Goal: Find specific page/section: Locate a particular part of the current website

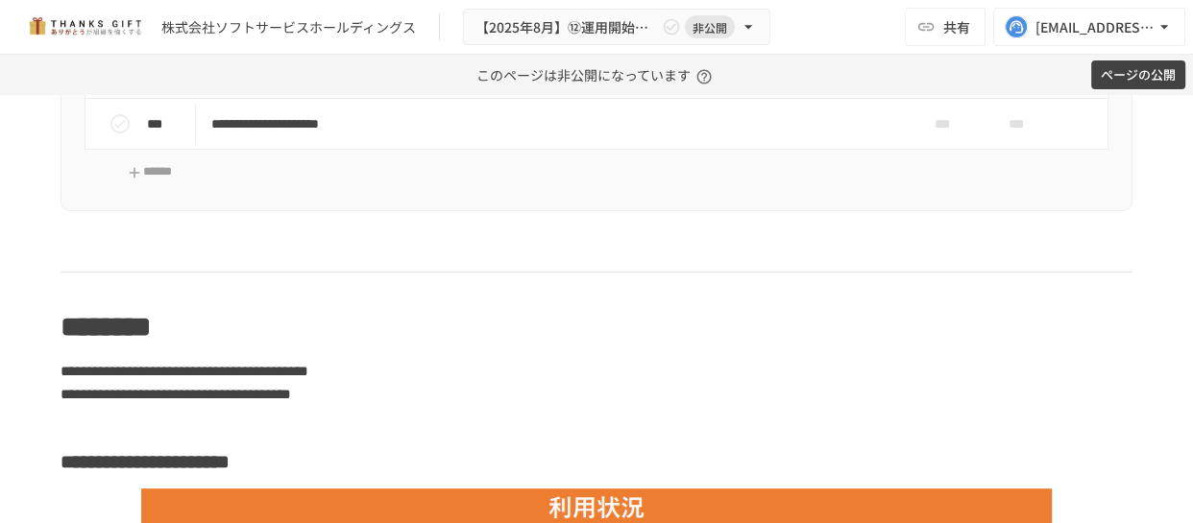
scroll to position [1746, 0]
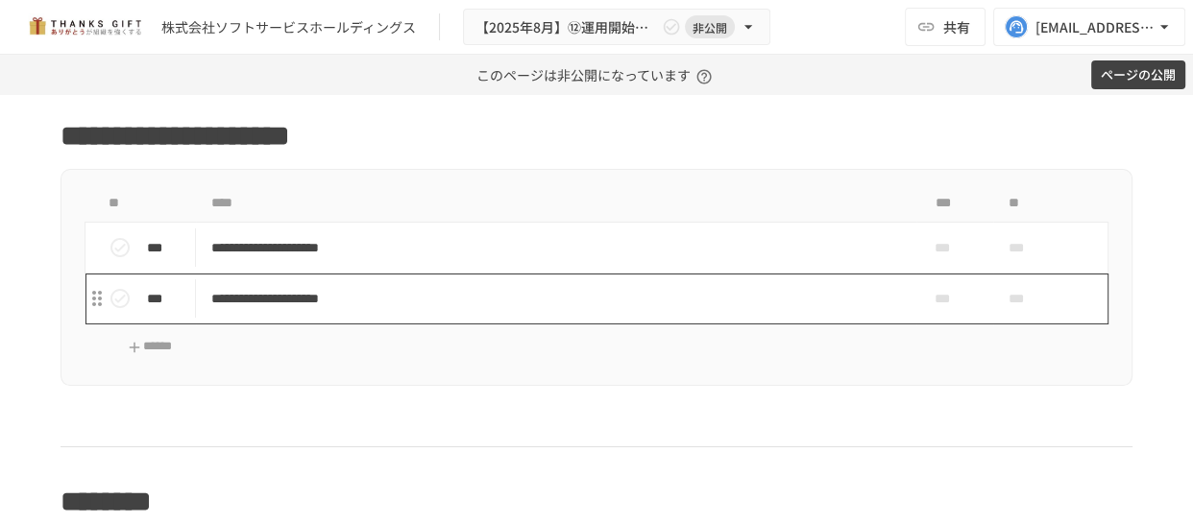
click at [542, 293] on p "**********" at bounding box center [556, 299] width 690 height 24
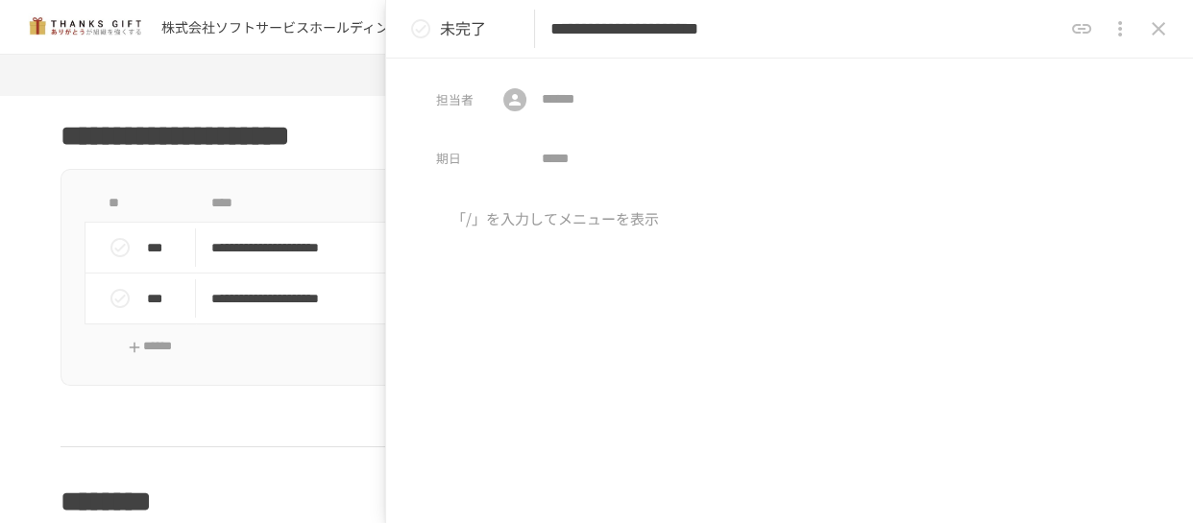
click at [1155, 26] on icon "close drawer" at bounding box center [1157, 28] width 13 height 13
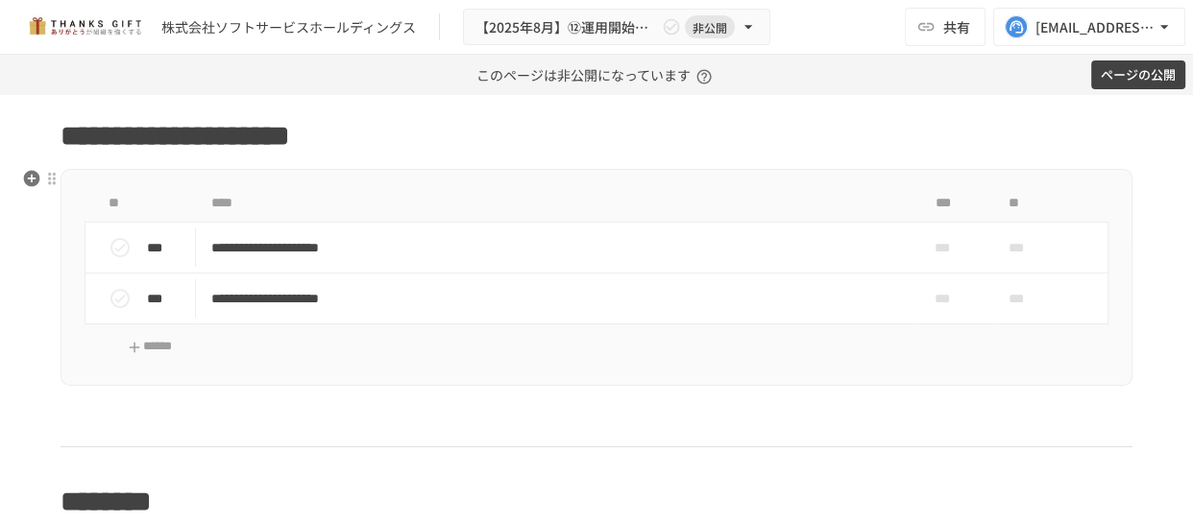
drag, startPoint x: 993, startPoint y: 265, endPoint x: 870, endPoint y: 297, distance: 126.9
drag, startPoint x: 870, startPoint y: 297, endPoint x: 794, endPoint y: 362, distance: 100.1
drag, startPoint x: 794, startPoint y: 362, endPoint x: 759, endPoint y: 355, distance: 36.2
drag, startPoint x: 759, startPoint y: 355, endPoint x: 659, endPoint y: 144, distance: 233.7
click at [659, 144] on h1 "**********" at bounding box center [597, 136] width 1072 height 48
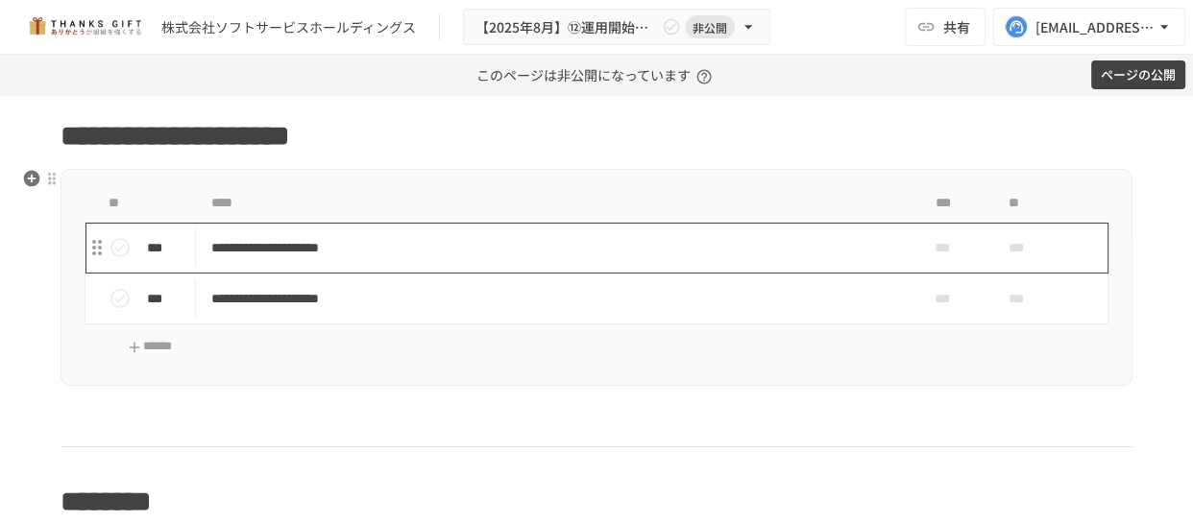
click at [515, 240] on p "**********" at bounding box center [556, 248] width 690 height 24
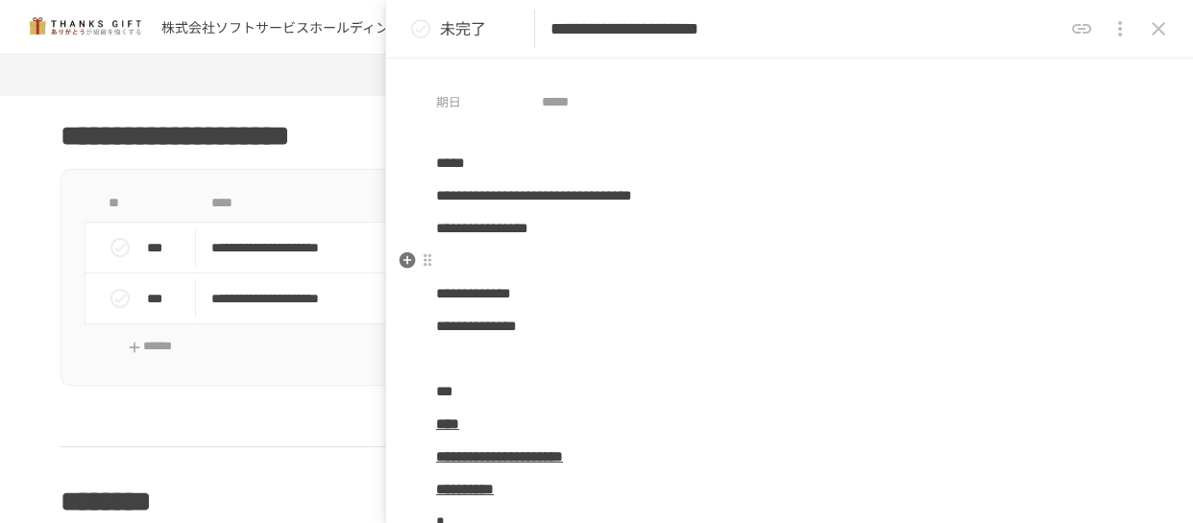
scroll to position [86, 0]
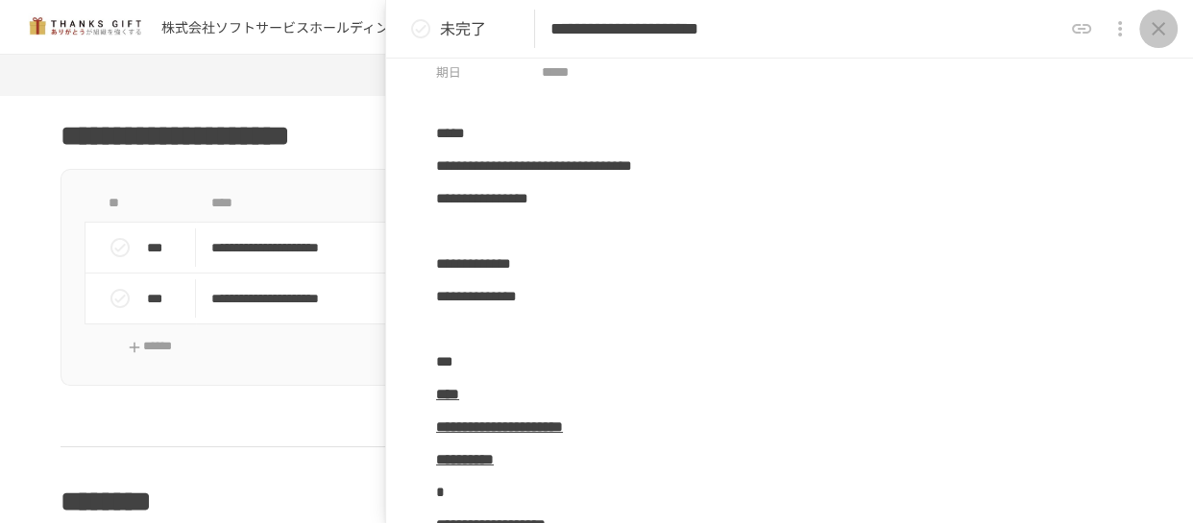
click at [1164, 30] on icon "close drawer" at bounding box center [1158, 28] width 23 height 23
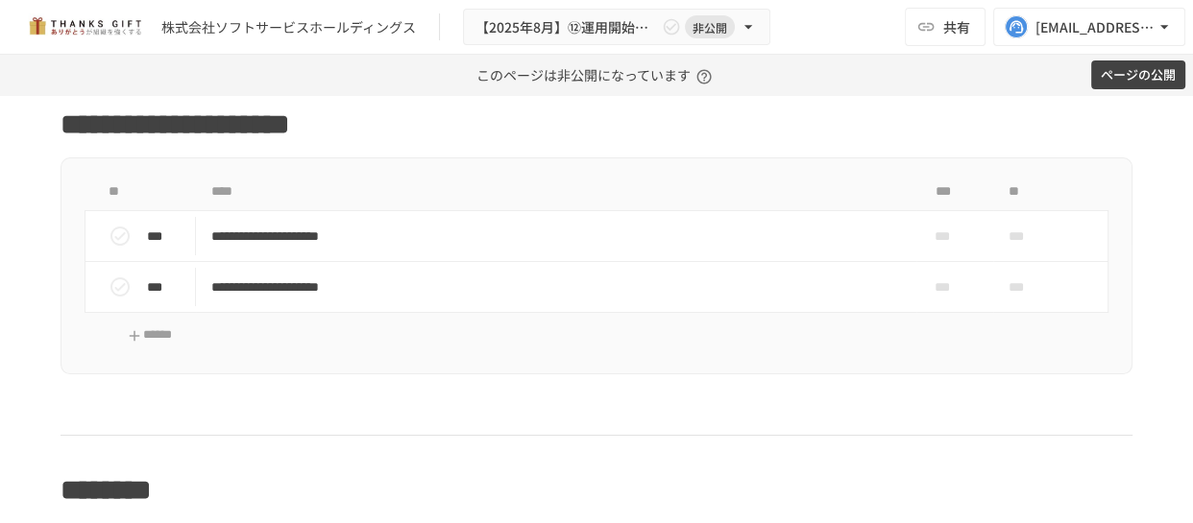
scroll to position [1757, 0]
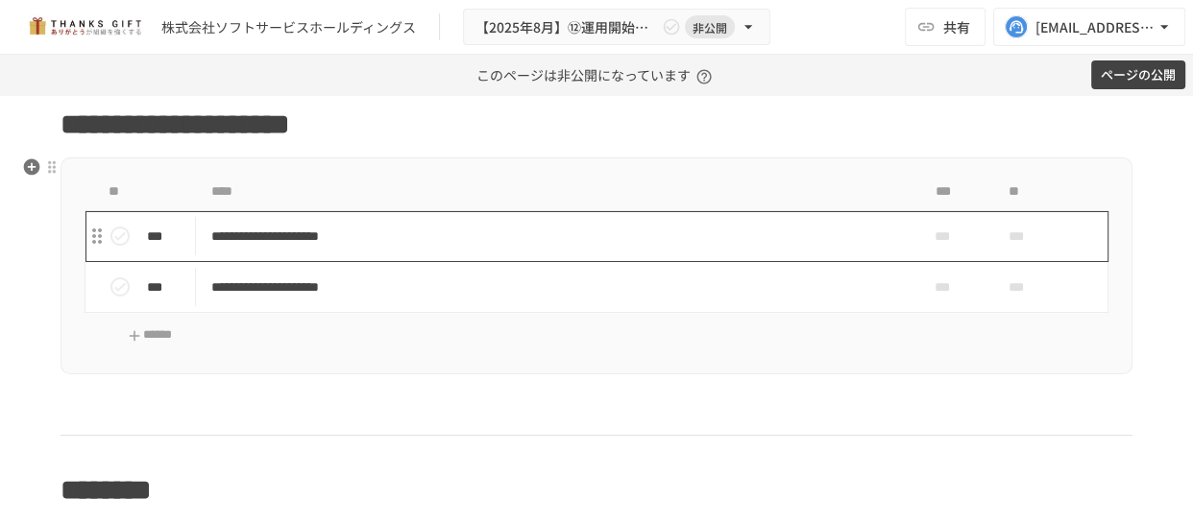
click at [538, 230] on p "**********" at bounding box center [556, 237] width 690 height 24
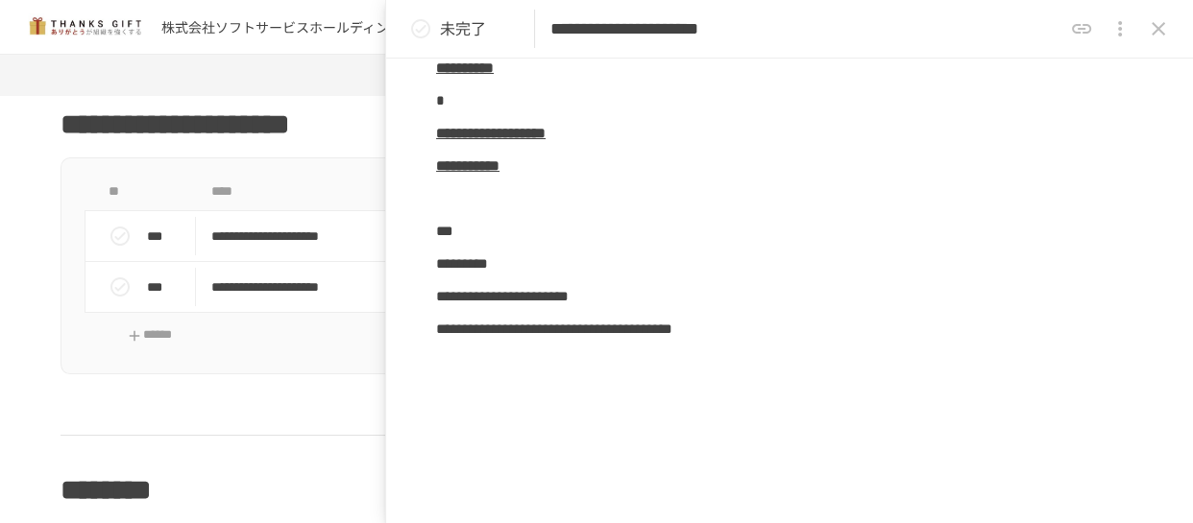
scroll to position [481, 0]
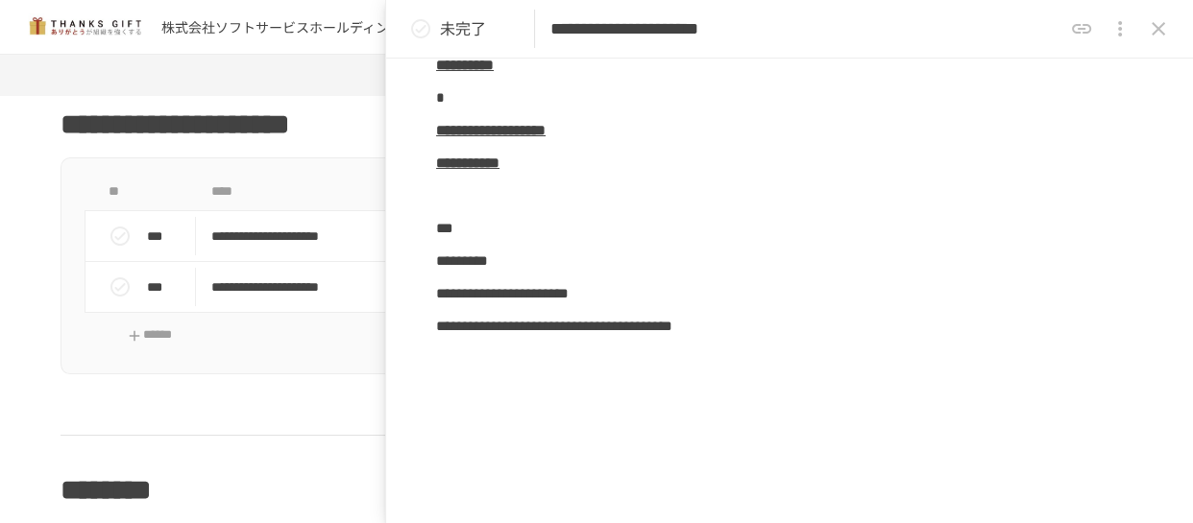
click at [1162, 27] on icon "close drawer" at bounding box center [1158, 28] width 23 height 23
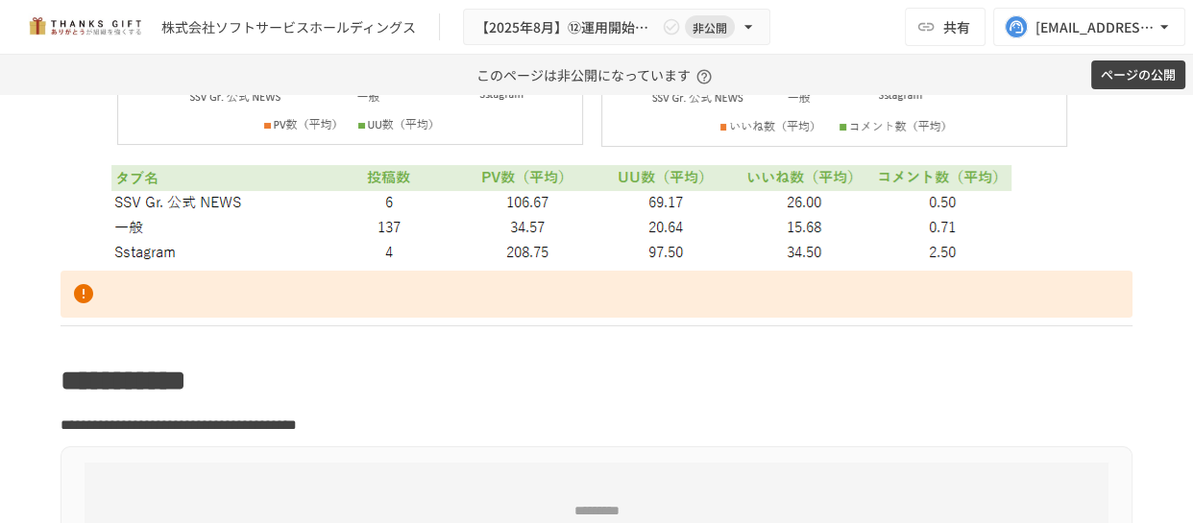
scroll to position [6104, 0]
drag, startPoint x: 134, startPoint y: 249, endPoint x: 177, endPoint y: 247, distance: 42.3
click at [177, 247] on img at bounding box center [596, 37] width 975 height 449
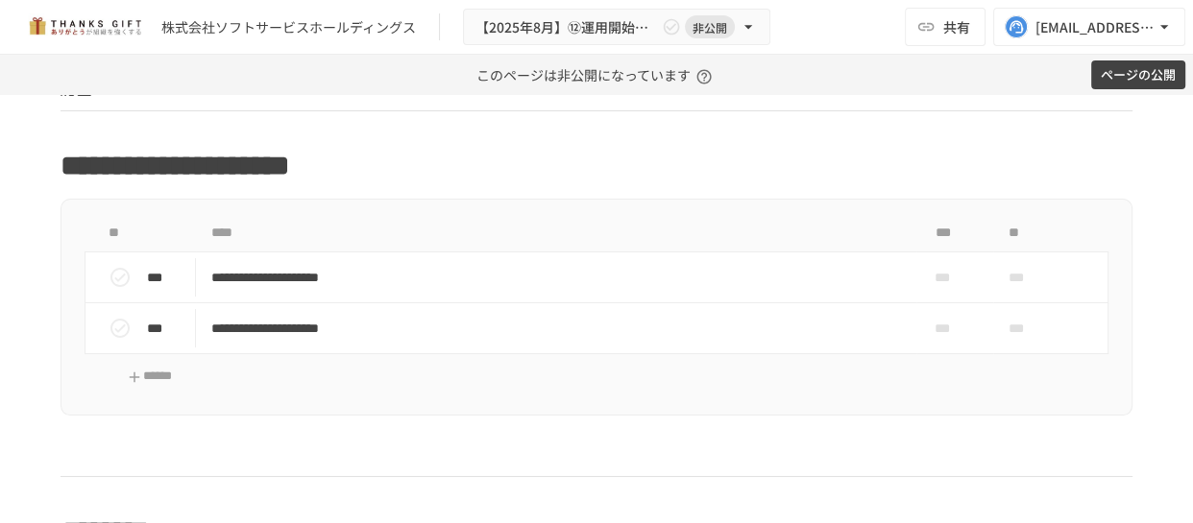
scroll to position [1716, 0]
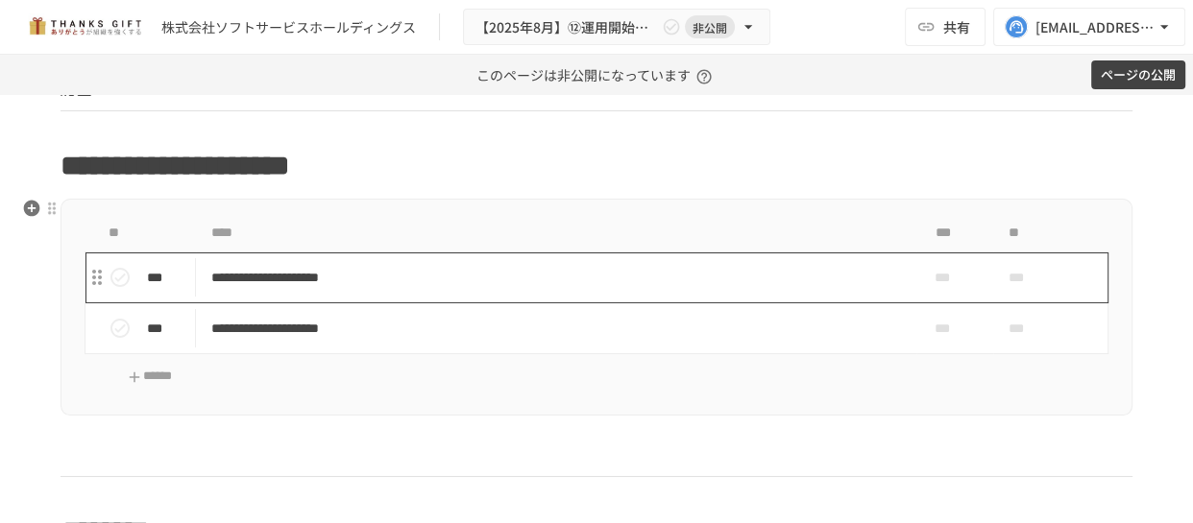
click at [330, 278] on p "**********" at bounding box center [556, 278] width 690 height 24
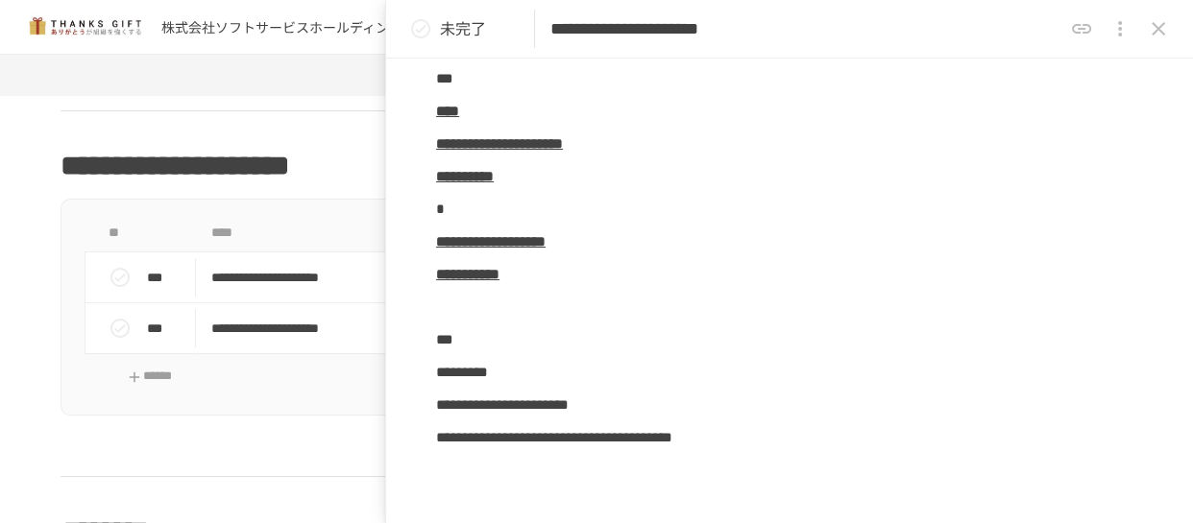
scroll to position [370, 0]
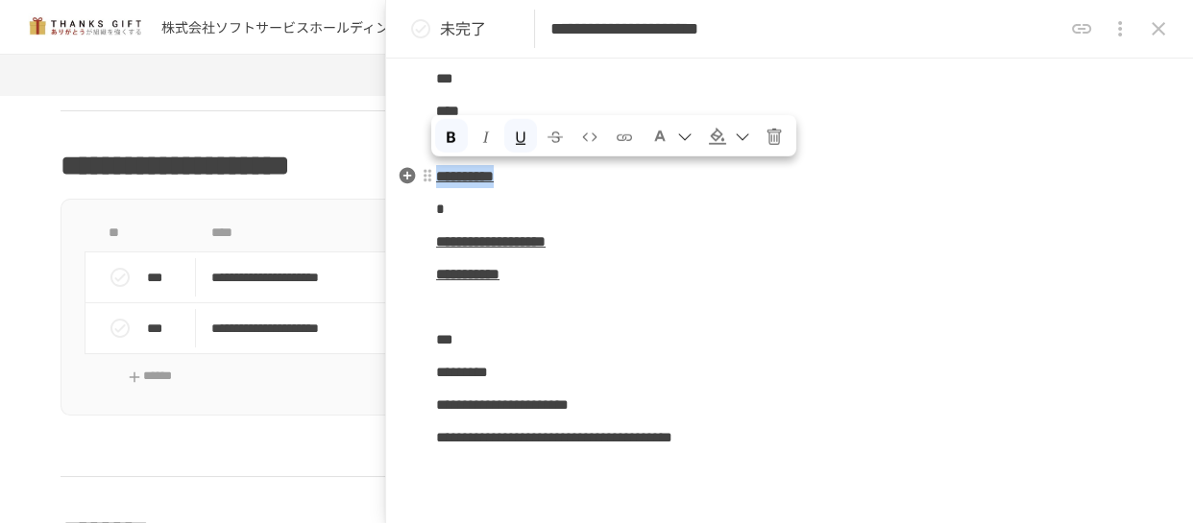
drag, startPoint x: 589, startPoint y: 171, endPoint x: 437, endPoint y: 183, distance: 152.2
click at [437, 183] on p "**********" at bounding box center [789, 176] width 707 height 25
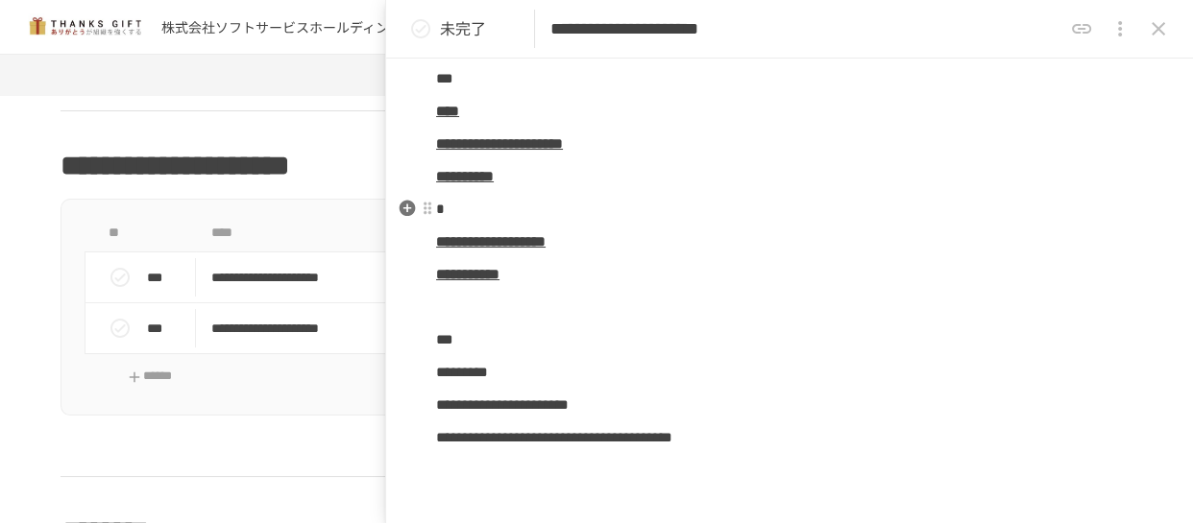
click at [600, 206] on p "*" at bounding box center [789, 209] width 707 height 25
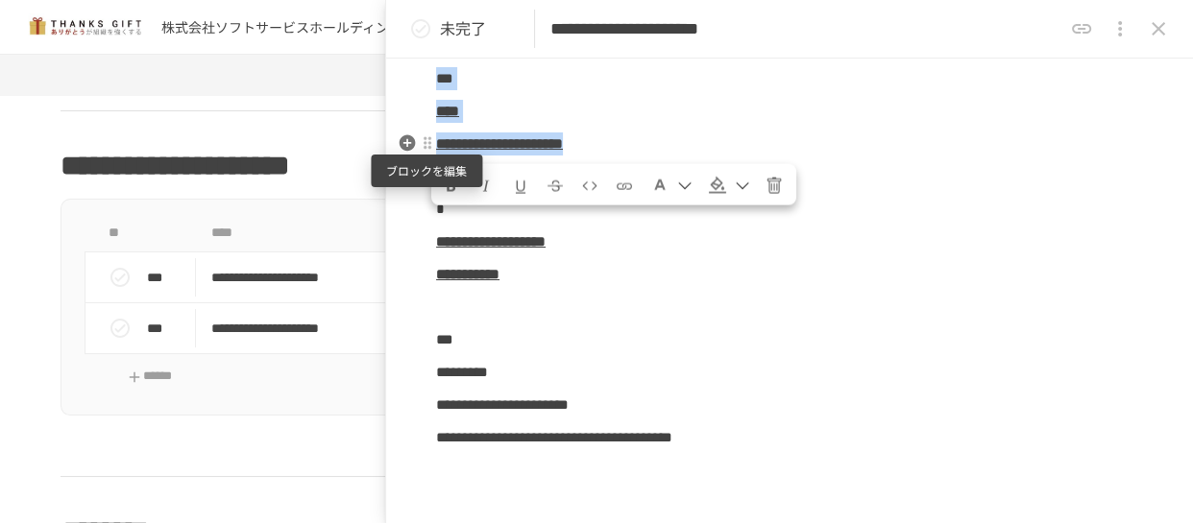
drag, startPoint x: 755, startPoint y: 147, endPoint x: 434, endPoint y: 149, distance: 320.8
click at [434, 149] on div "**********" at bounding box center [789, 308] width 807 height 941
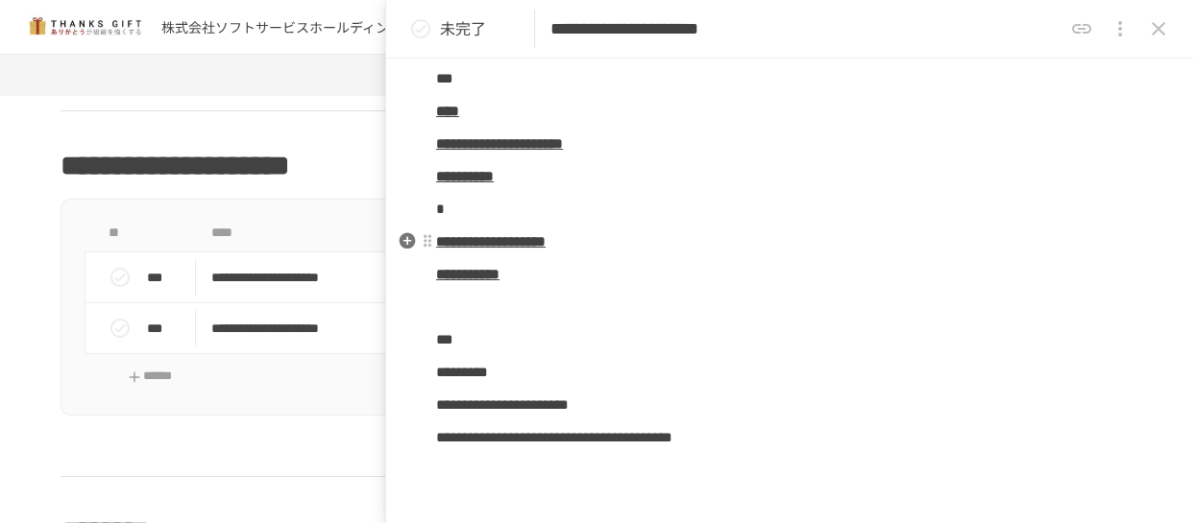
click at [545, 235] on strong "**********" at bounding box center [490, 241] width 109 height 14
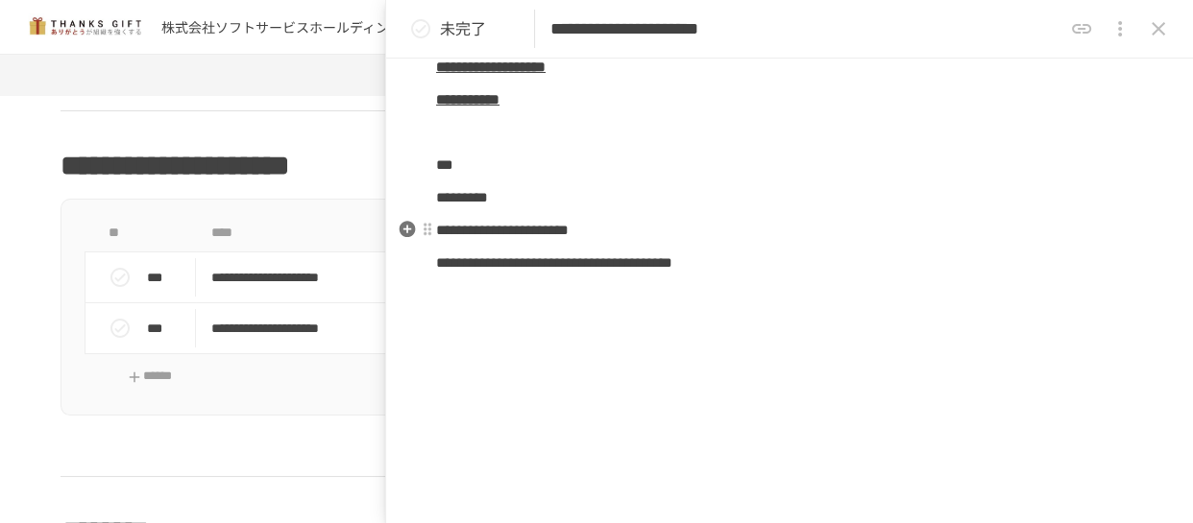
scroll to position [457, 0]
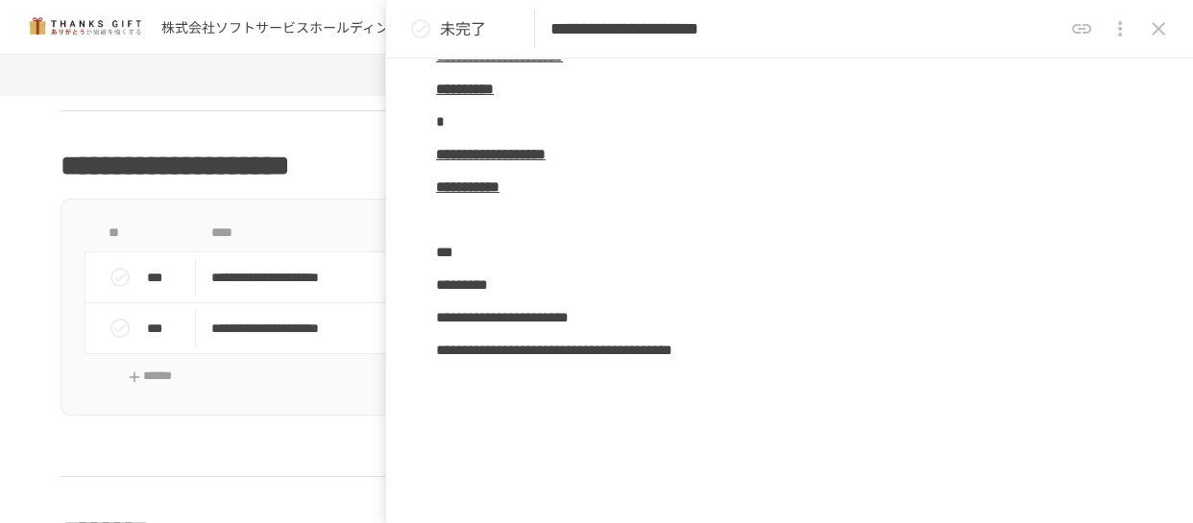
click at [1153, 23] on icon "close drawer" at bounding box center [1158, 28] width 23 height 23
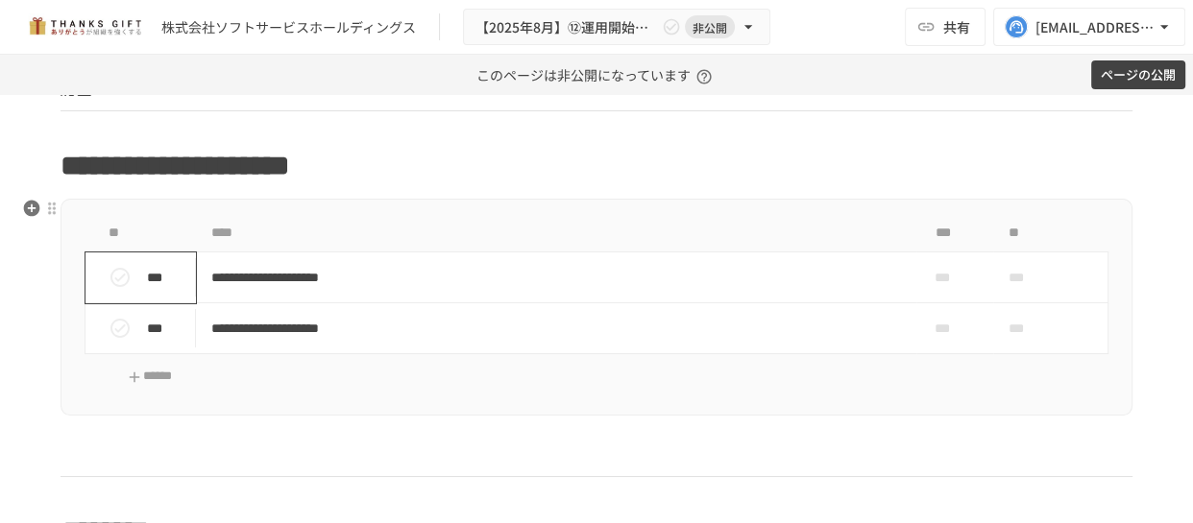
click at [155, 278] on p "***" at bounding box center [167, 277] width 40 height 21
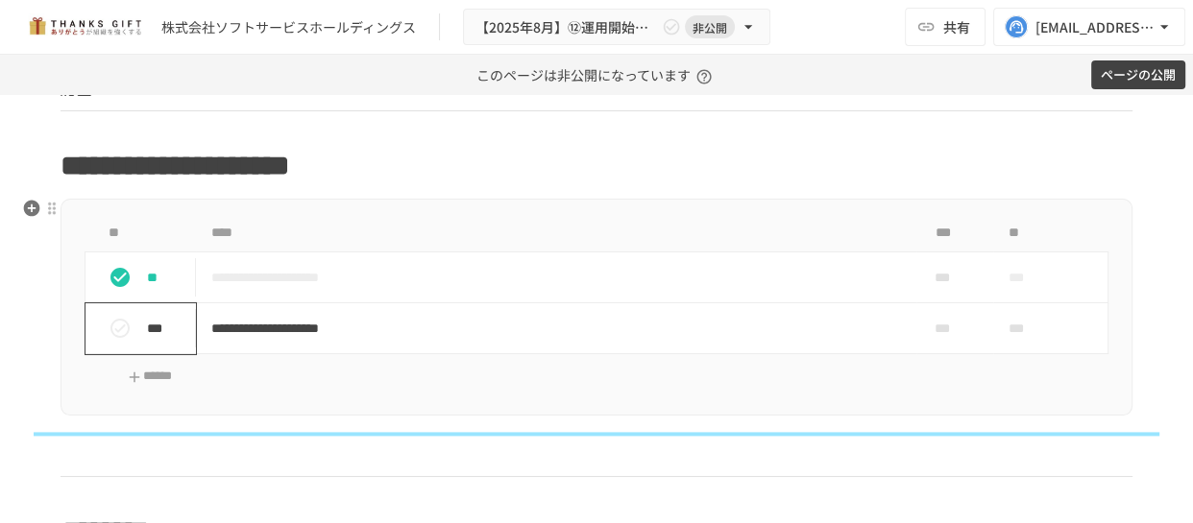
click at [160, 320] on p "***" at bounding box center [167, 328] width 40 height 21
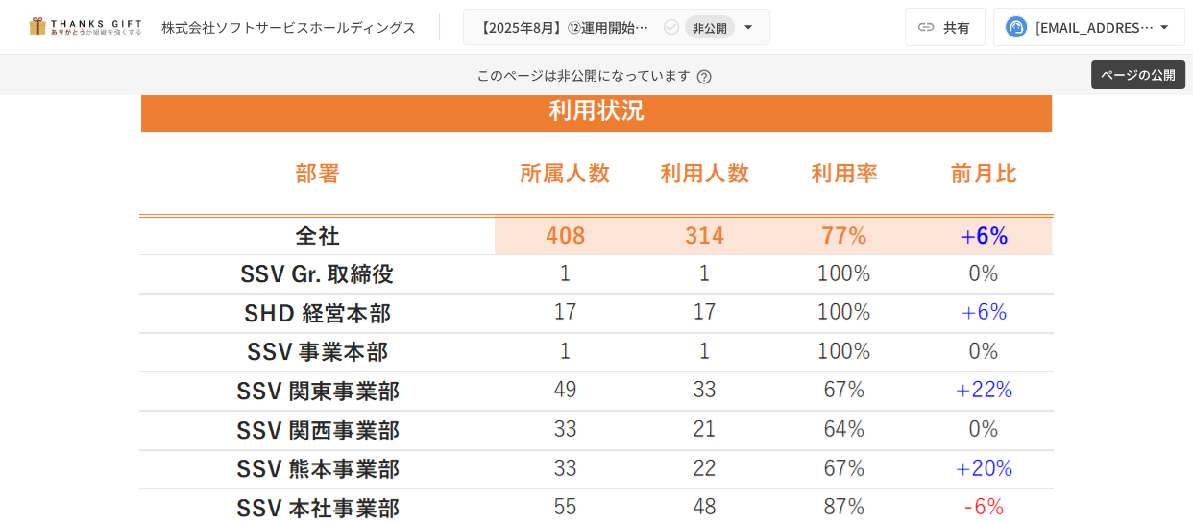
scroll to position [2316, 0]
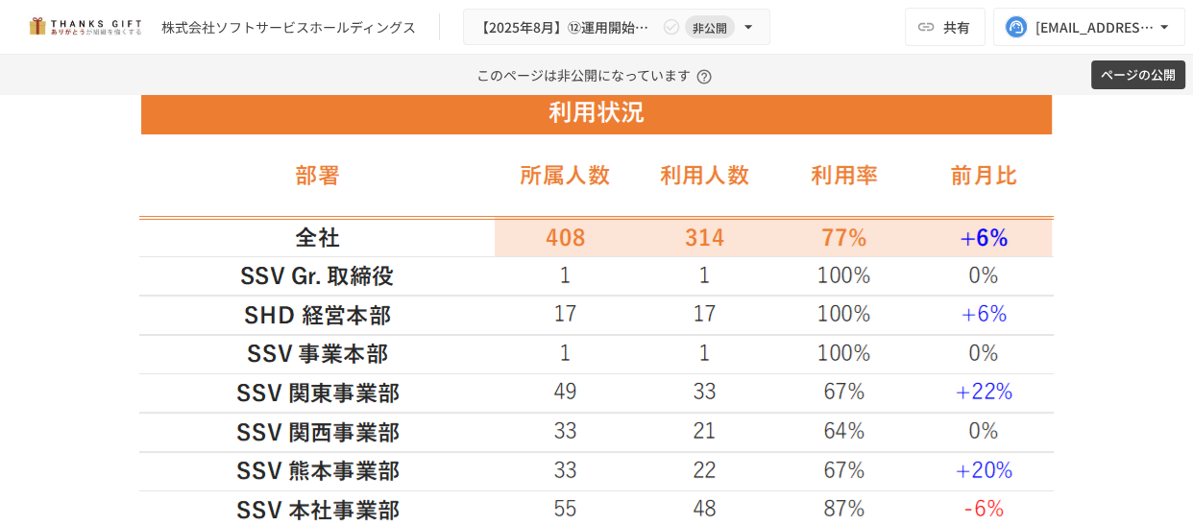
drag, startPoint x: 1059, startPoint y: 342, endPoint x: 967, endPoint y: 379, distance: 99.5
click at [967, 379] on div at bounding box center [597, 506] width 1072 height 831
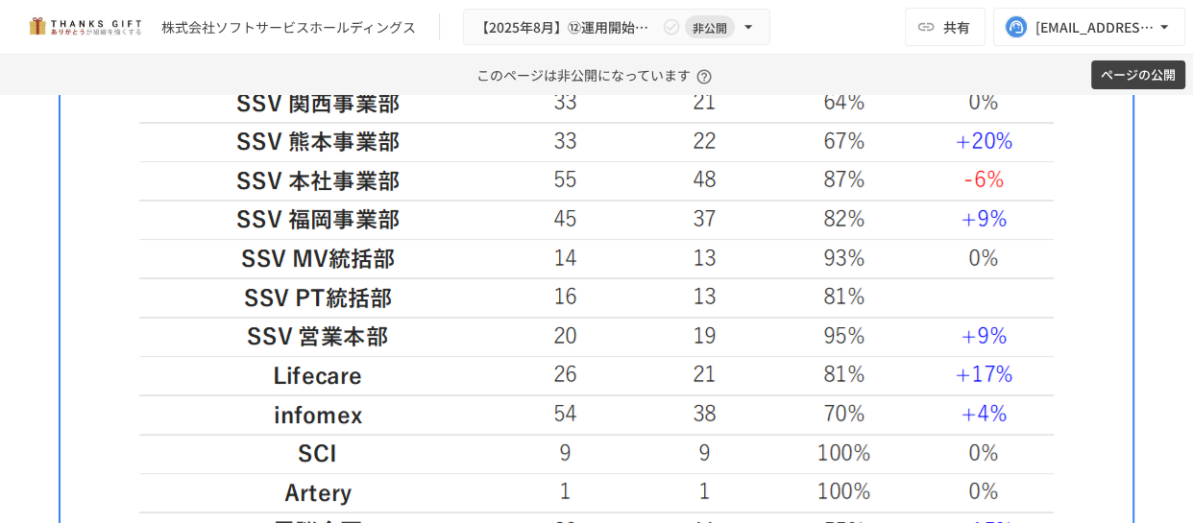
scroll to position [2618, 0]
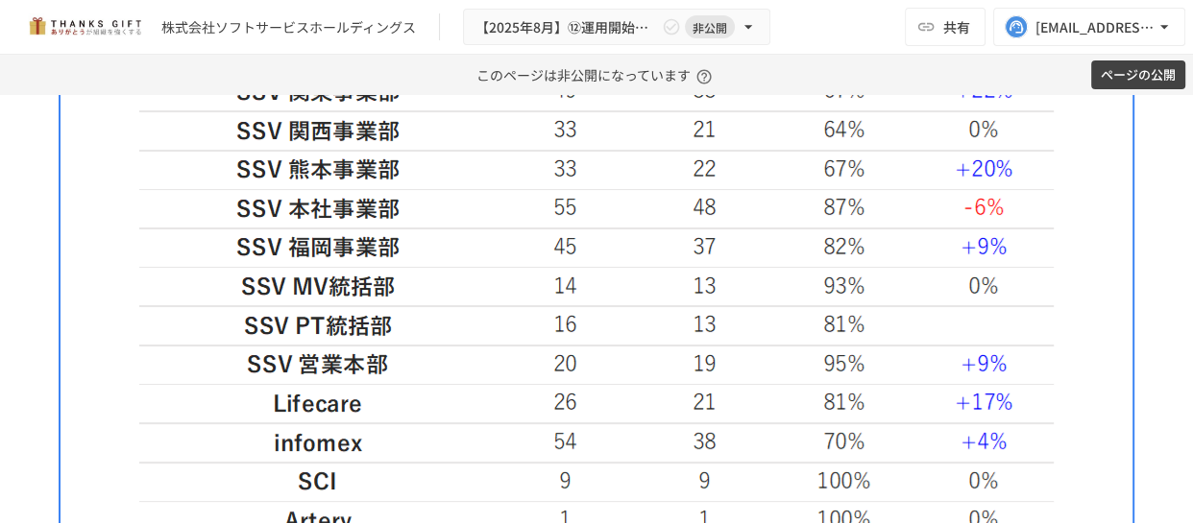
click at [440, 346] on img at bounding box center [596, 205] width 915 height 831
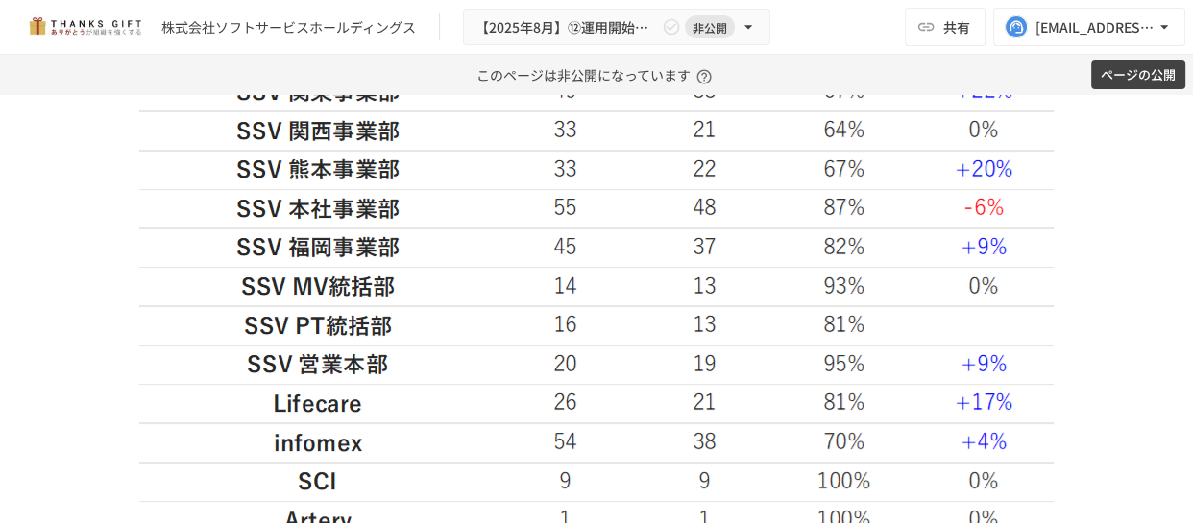
click at [440, 346] on img at bounding box center [596, 205] width 915 height 831
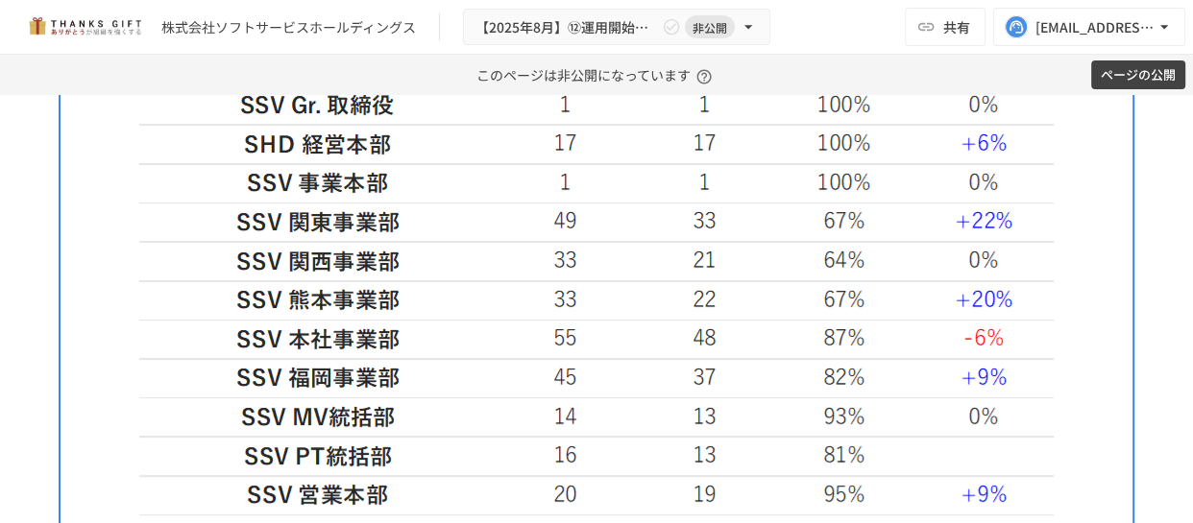
scroll to position [2487, 0]
drag, startPoint x: 338, startPoint y: 262, endPoint x: 435, endPoint y: 260, distance: 97.0
click at [435, 260] on img at bounding box center [596, 335] width 915 height 831
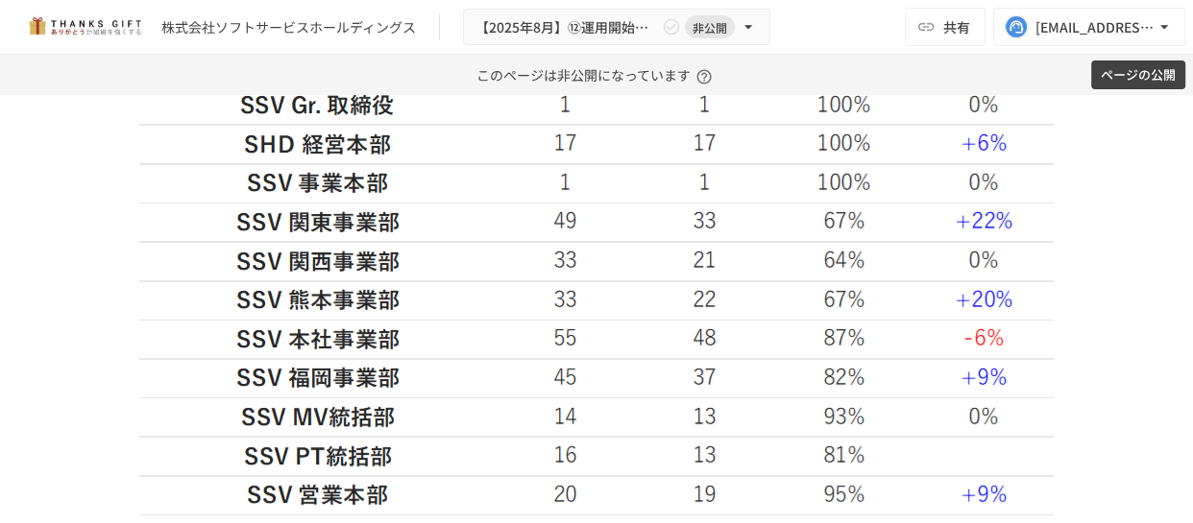
drag, startPoint x: 674, startPoint y: 258, endPoint x: 714, endPoint y: 258, distance: 40.3
click at [714, 258] on img at bounding box center [596, 335] width 915 height 831
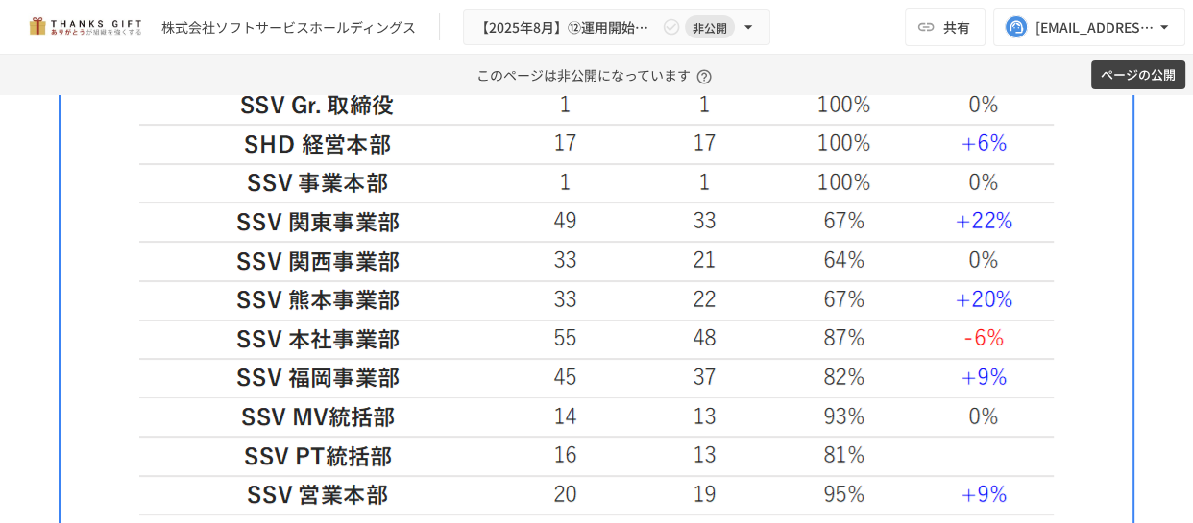
drag, startPoint x: 813, startPoint y: 259, endPoint x: 858, endPoint y: 259, distance: 44.2
click at [858, 259] on img at bounding box center [596, 335] width 915 height 831
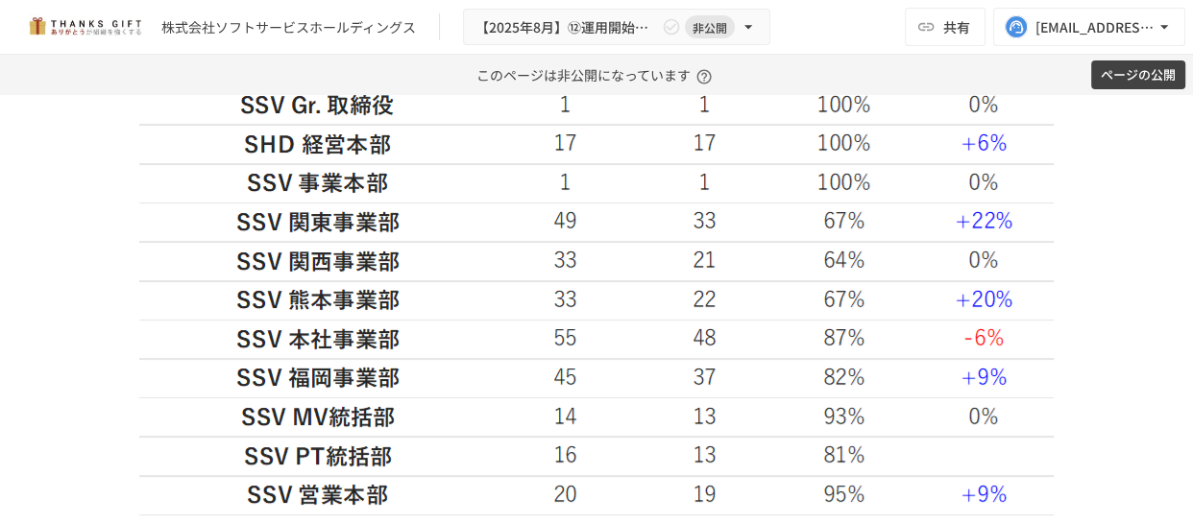
drag, startPoint x: 958, startPoint y: 260, endPoint x: 1016, endPoint y: 260, distance: 57.6
click at [1016, 260] on img at bounding box center [596, 335] width 915 height 831
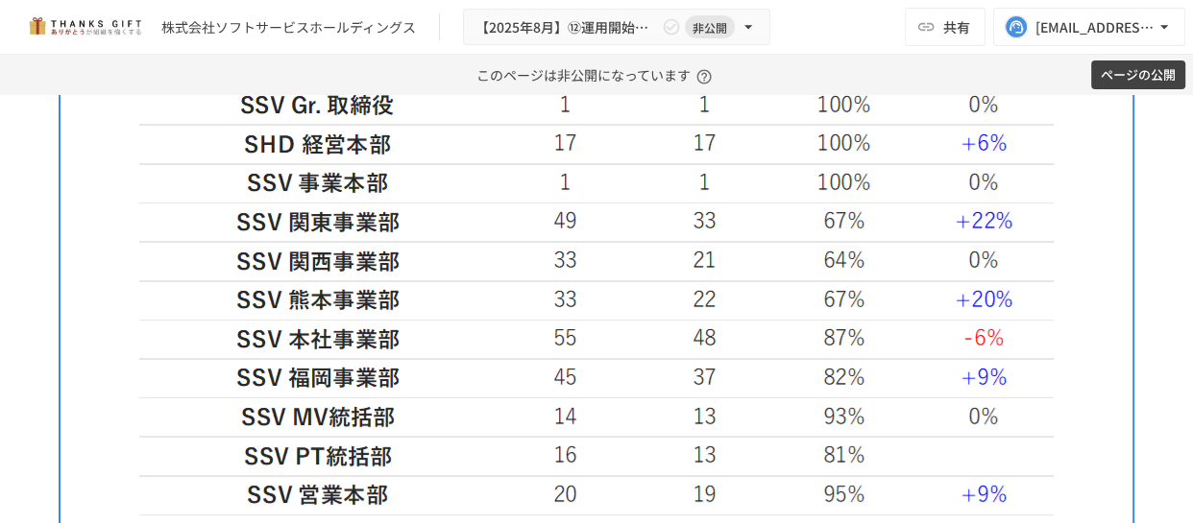
click at [1016, 260] on img at bounding box center [596, 335] width 915 height 831
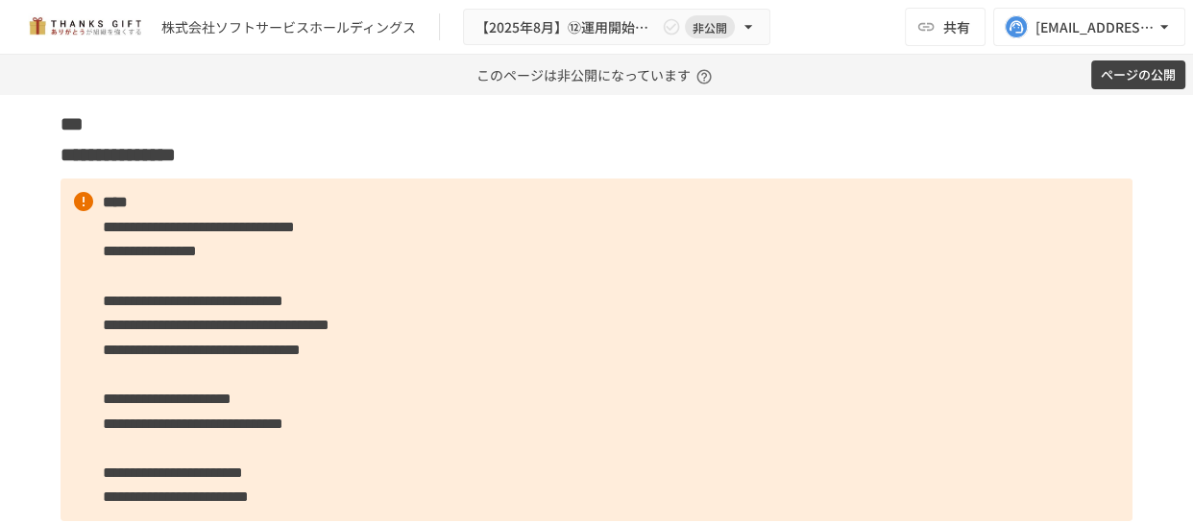
scroll to position [681, 0]
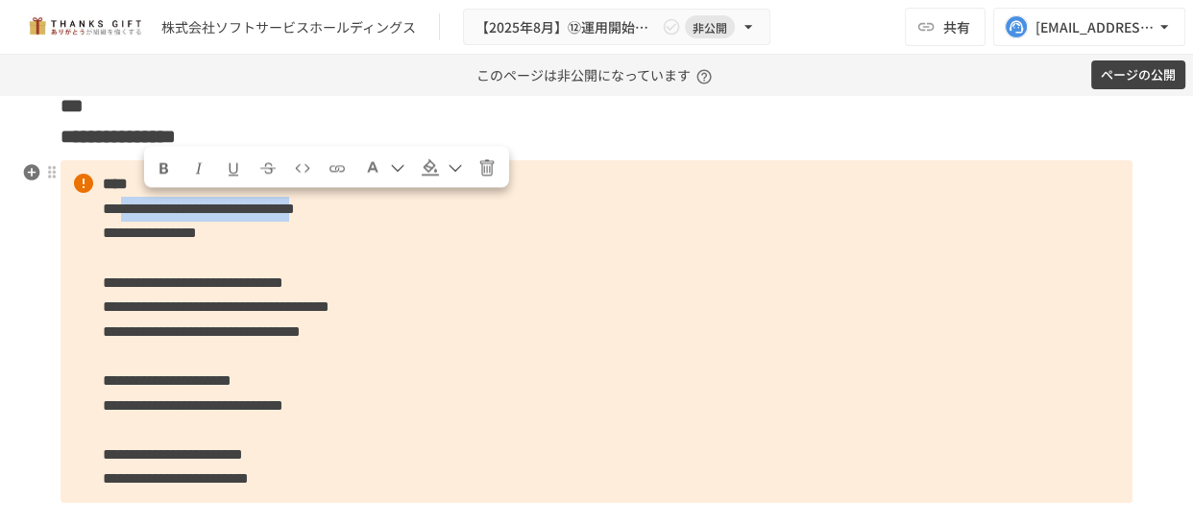
drag, startPoint x: 147, startPoint y: 203, endPoint x: 581, endPoint y: 207, distance: 434.1
click at [295, 207] on span "**********" at bounding box center [199, 209] width 192 height 14
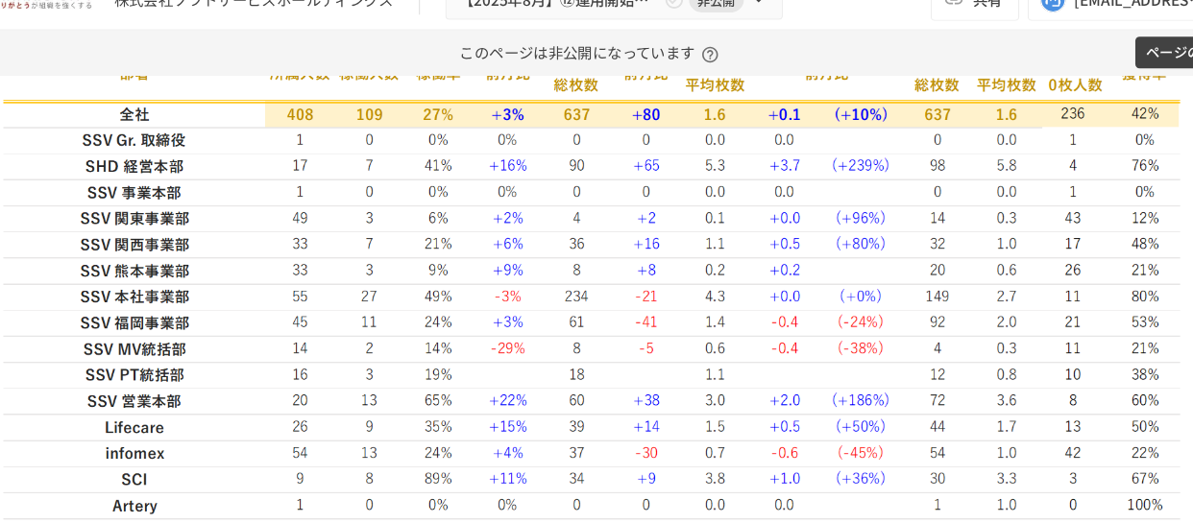
scroll to position [3319, 0]
click at [590, 293] on img at bounding box center [597, 294] width 1072 height 506
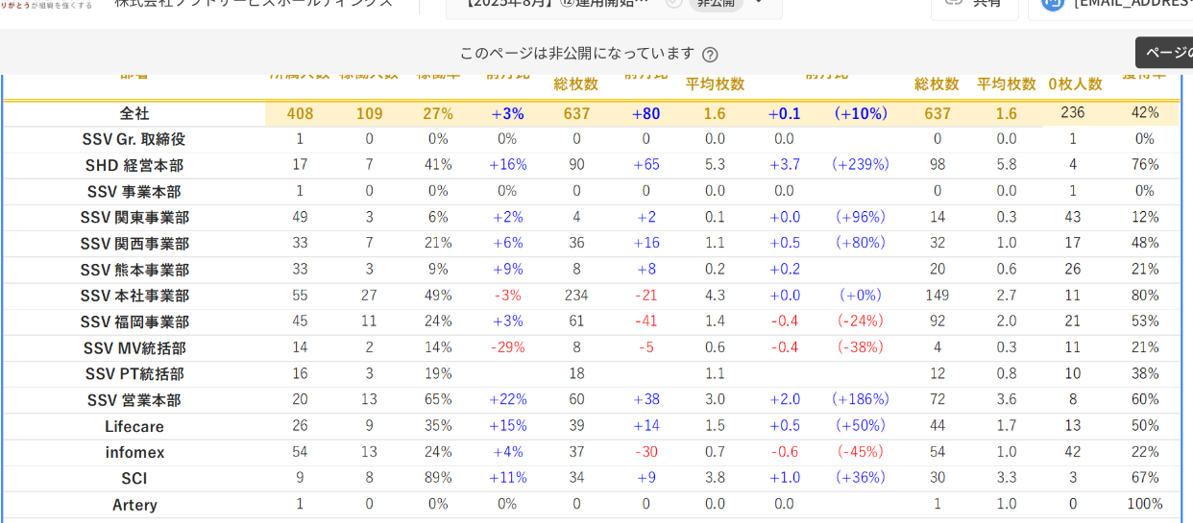
click at [207, 291] on img at bounding box center [597, 294] width 1072 height 506
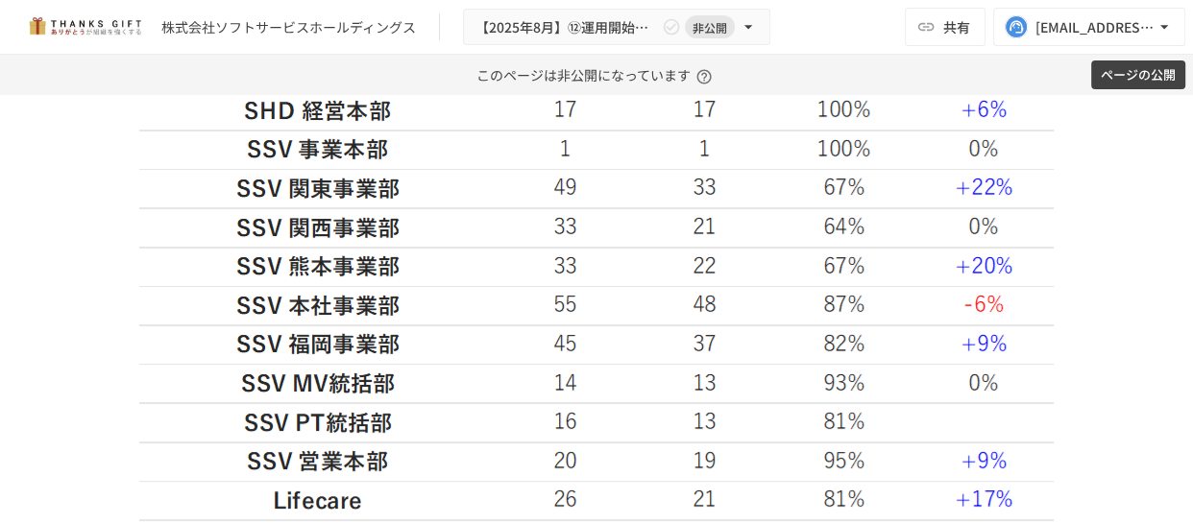
scroll to position [2523, 0]
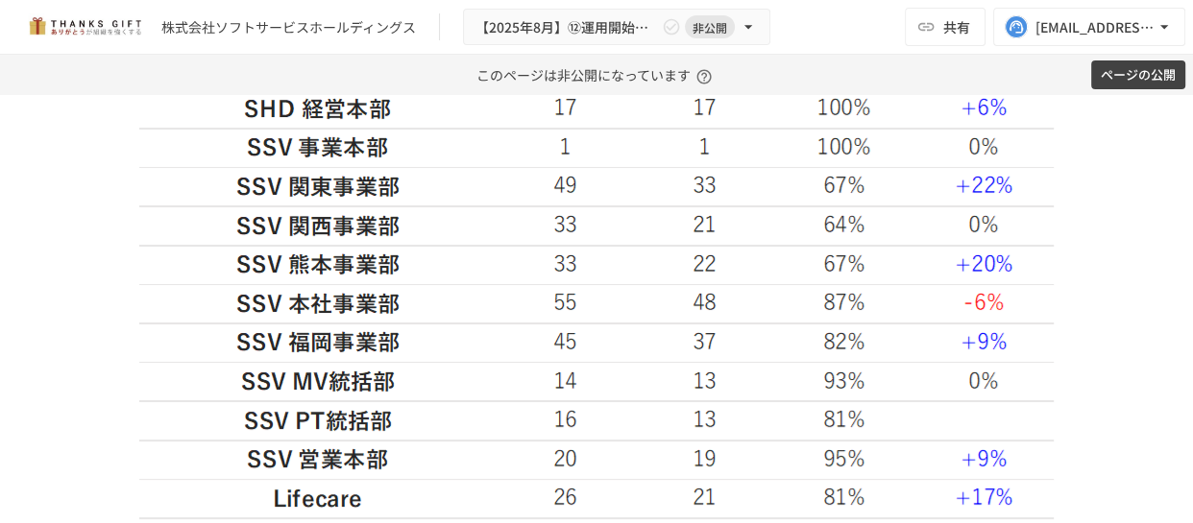
click at [1003, 182] on img at bounding box center [596, 300] width 915 height 831
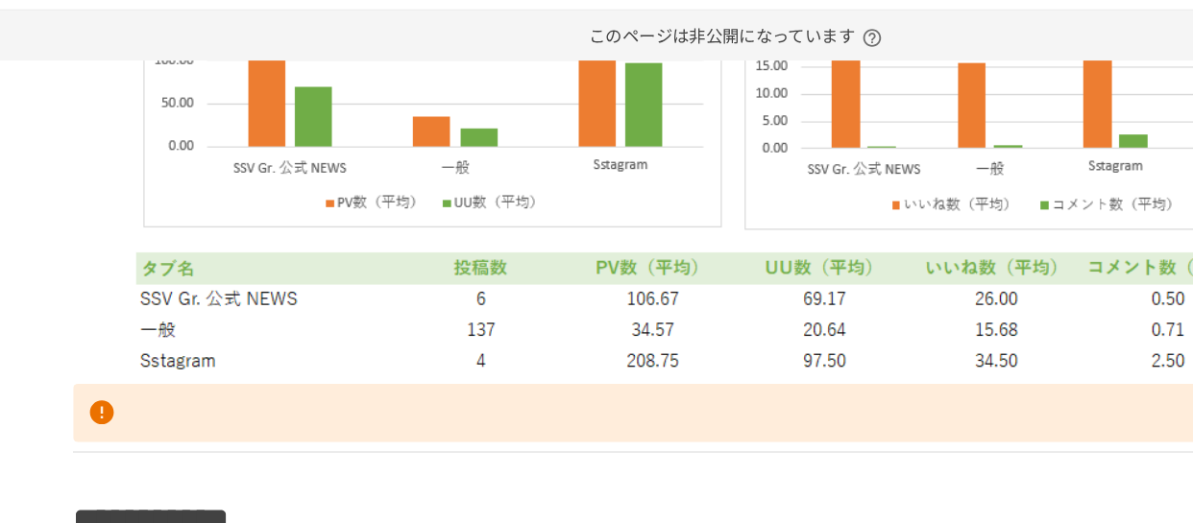
scroll to position [6020, 0]
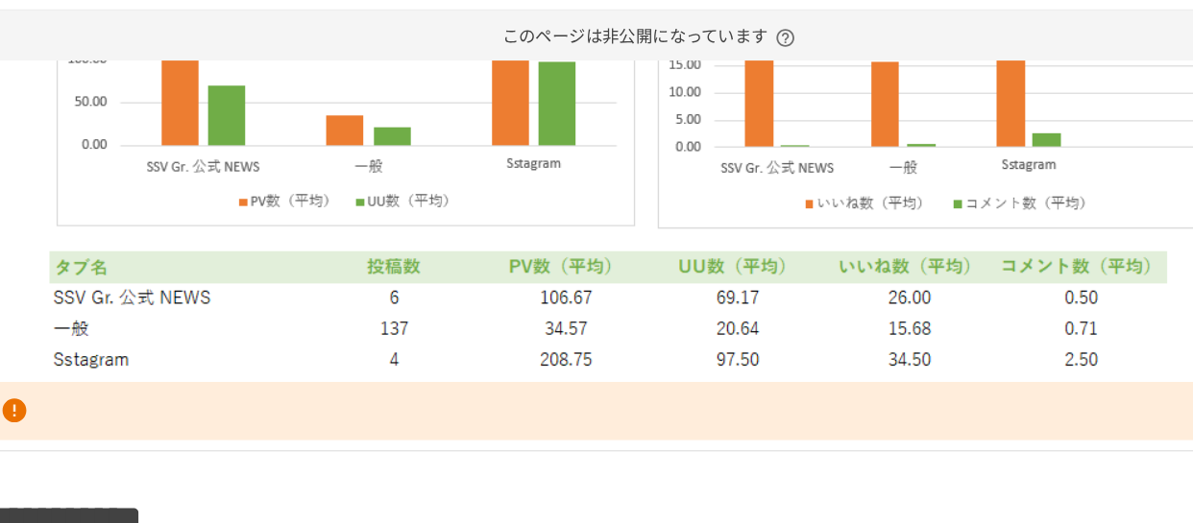
drag, startPoint x: 366, startPoint y: 303, endPoint x: 396, endPoint y: 306, distance: 29.9
click at [396, 306] on img at bounding box center [596, 120] width 975 height 449
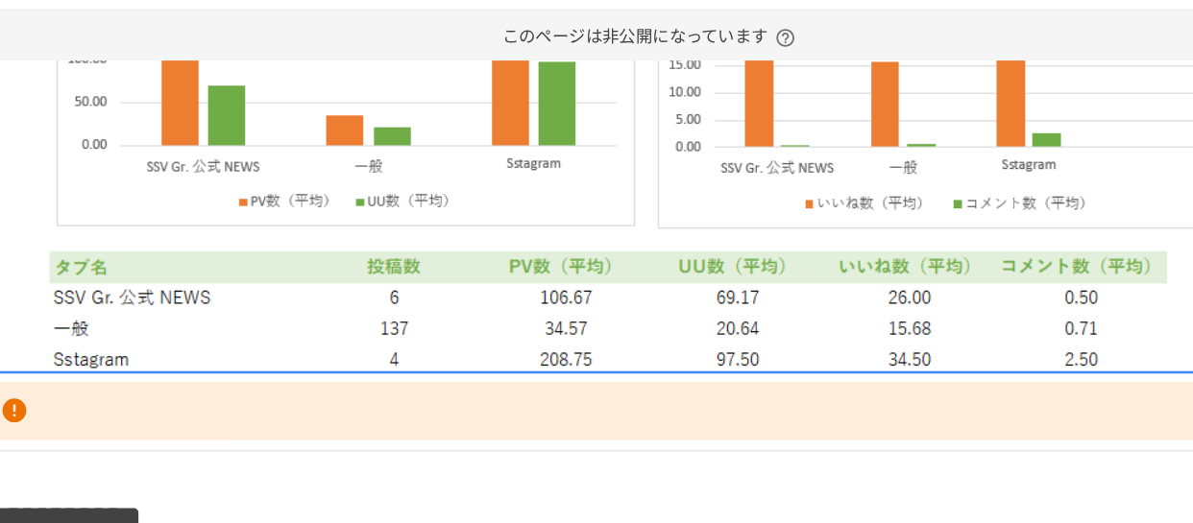
click at [396, 306] on img at bounding box center [596, 120] width 975 height 449
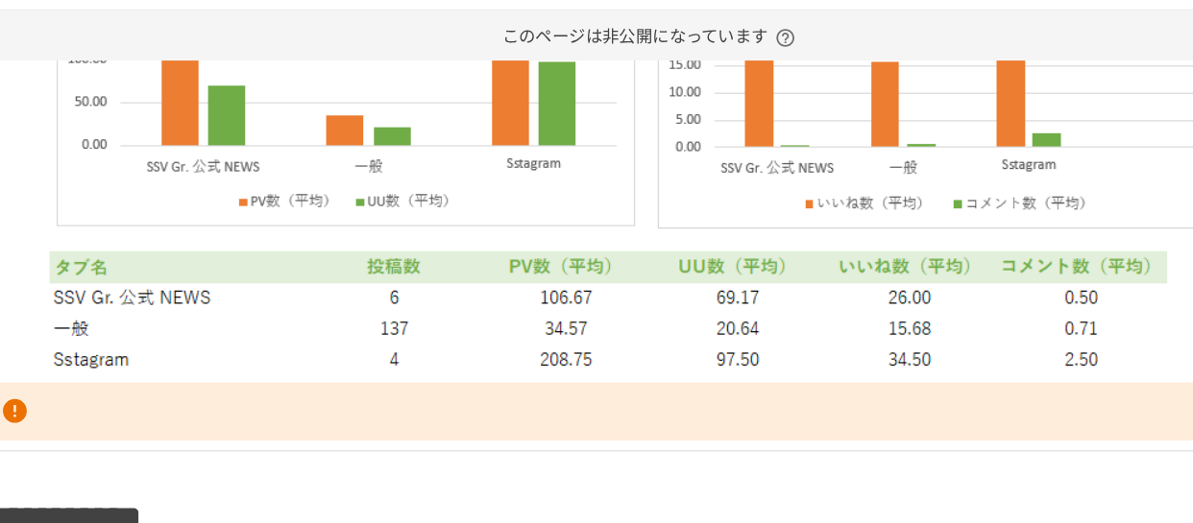
drag, startPoint x: 501, startPoint y: 303, endPoint x: 540, endPoint y: 310, distance: 39.0
click at [540, 310] on img at bounding box center [596, 120] width 975 height 449
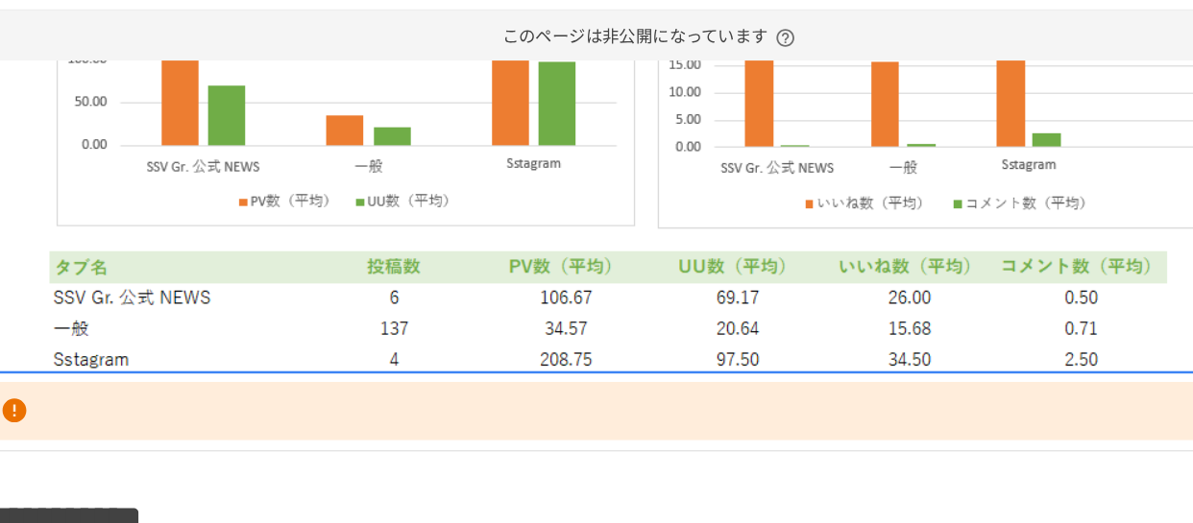
click at [383, 280] on img at bounding box center [596, 120] width 975 height 449
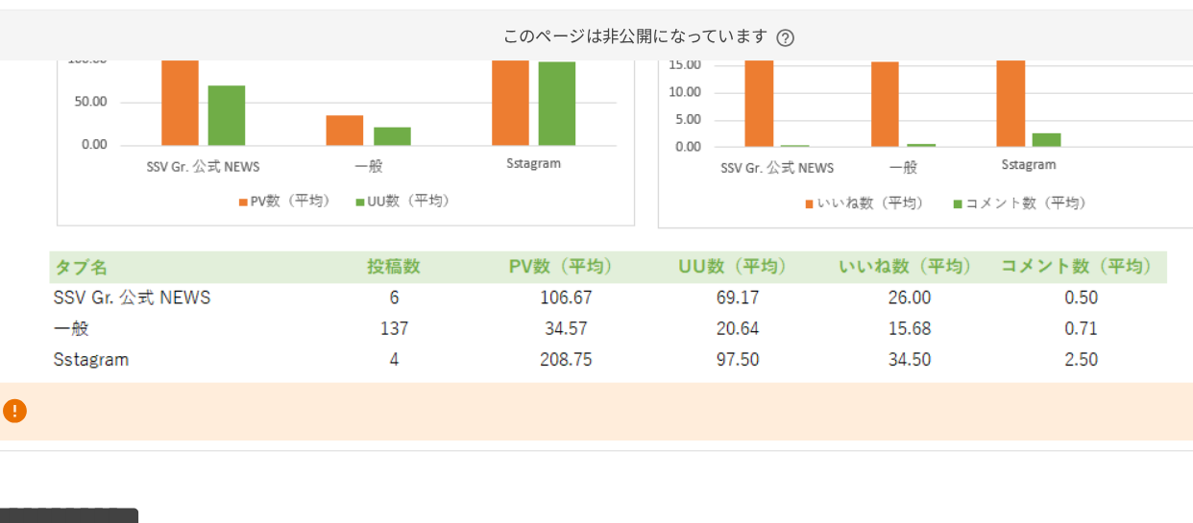
drag, startPoint x: 376, startPoint y: 327, endPoint x: 534, endPoint y: 346, distance: 158.7
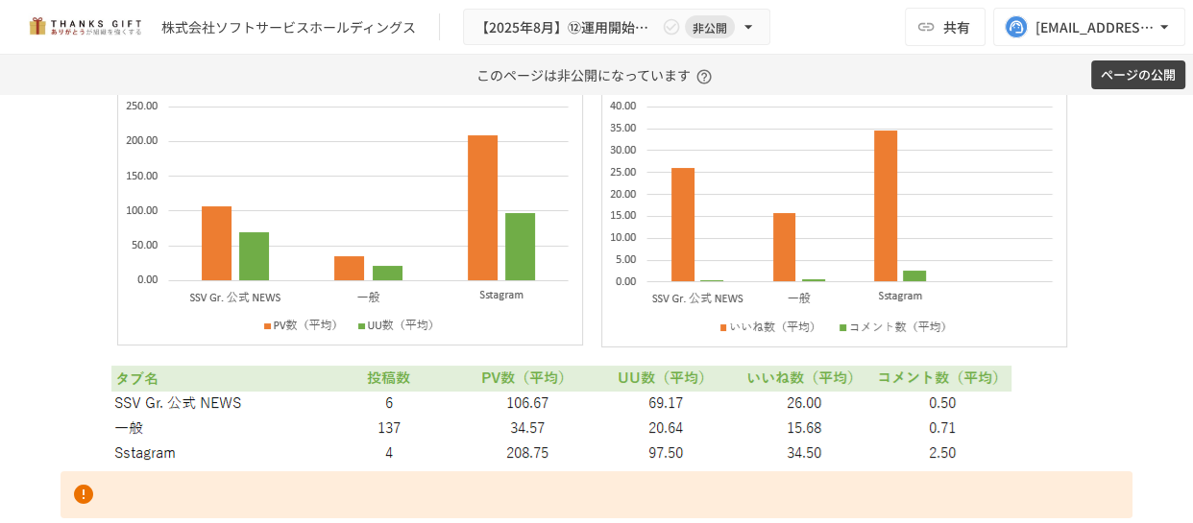
scroll to position [5904, 0]
